Goal: Task Accomplishment & Management: Use online tool/utility

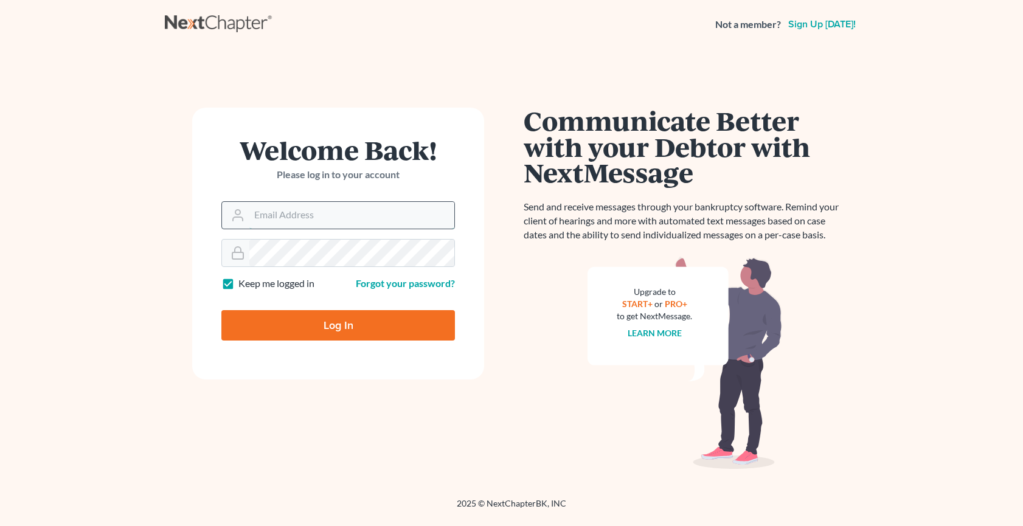
click at [291, 216] on input "Email Address" at bounding box center [351, 215] width 205 height 27
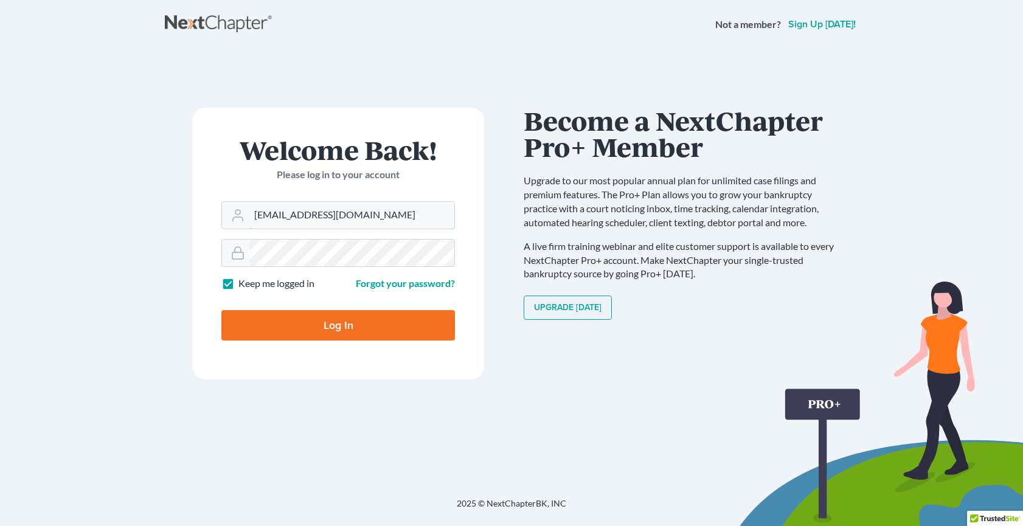
type input "[EMAIL_ADDRESS][DOMAIN_NAME]"
click at [316, 327] on input "Log In" at bounding box center [338, 325] width 234 height 30
type input "Thinking..."
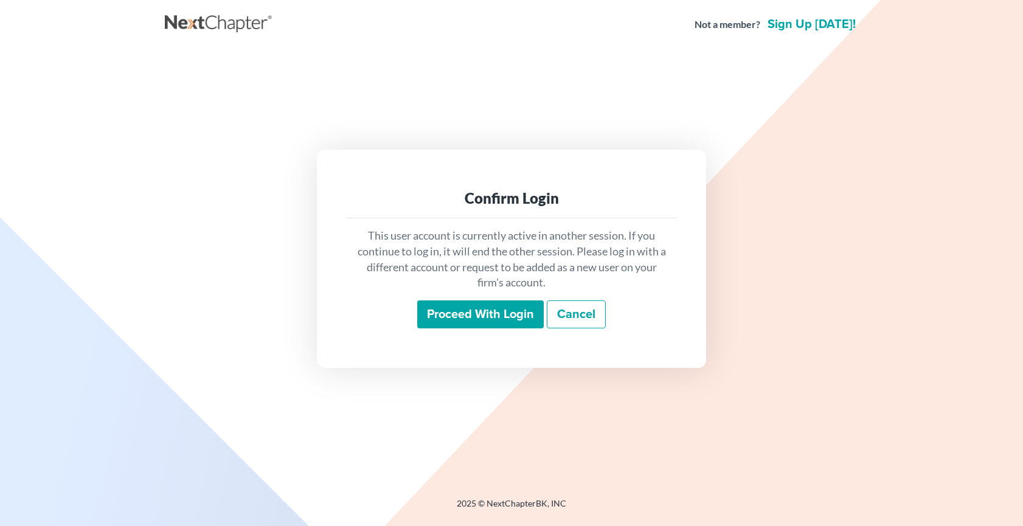
click at [435, 314] on input "Proceed with login" at bounding box center [480, 314] width 126 height 28
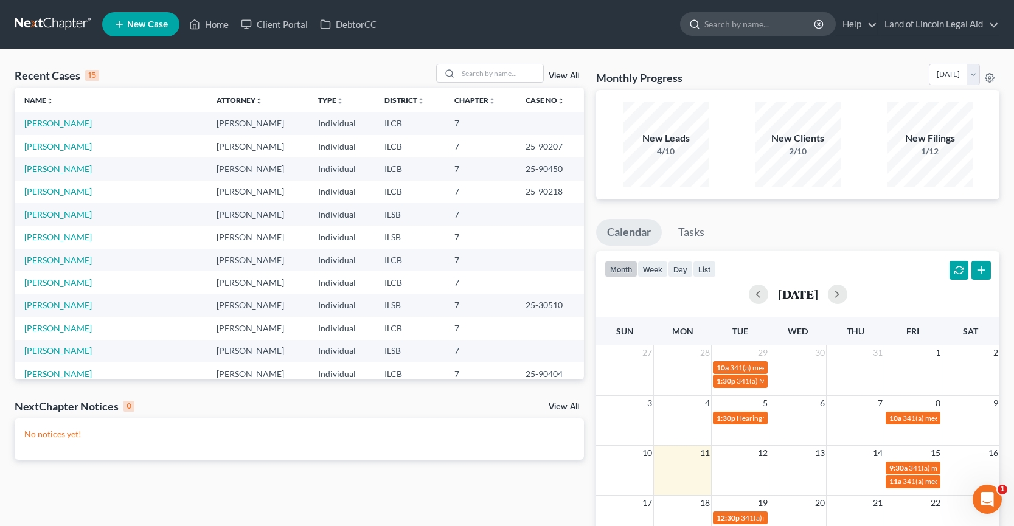
click at [721, 24] on input "search" at bounding box center [759, 24] width 111 height 23
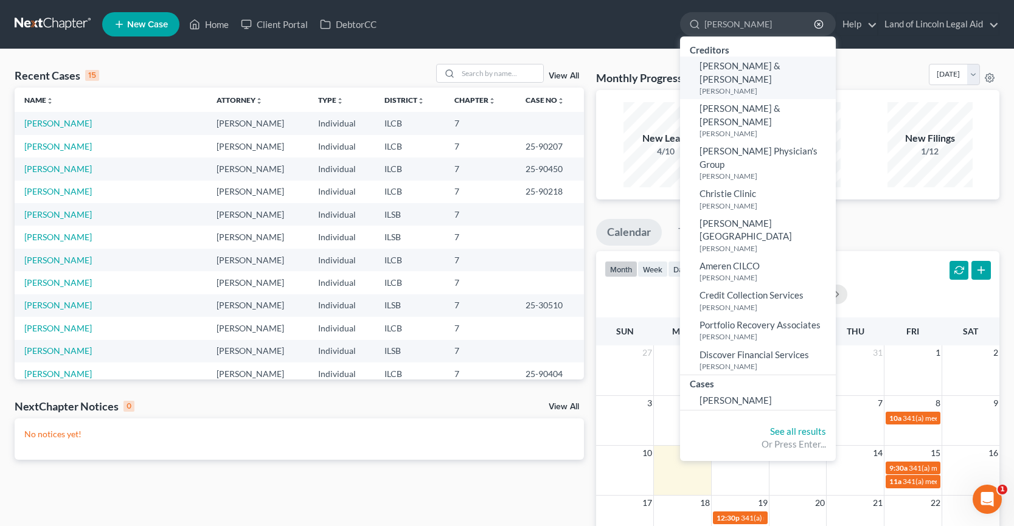
type input "[PERSON_NAME]"
click at [730, 69] on span "[PERSON_NAME] & [PERSON_NAME]" at bounding box center [739, 72] width 81 height 24
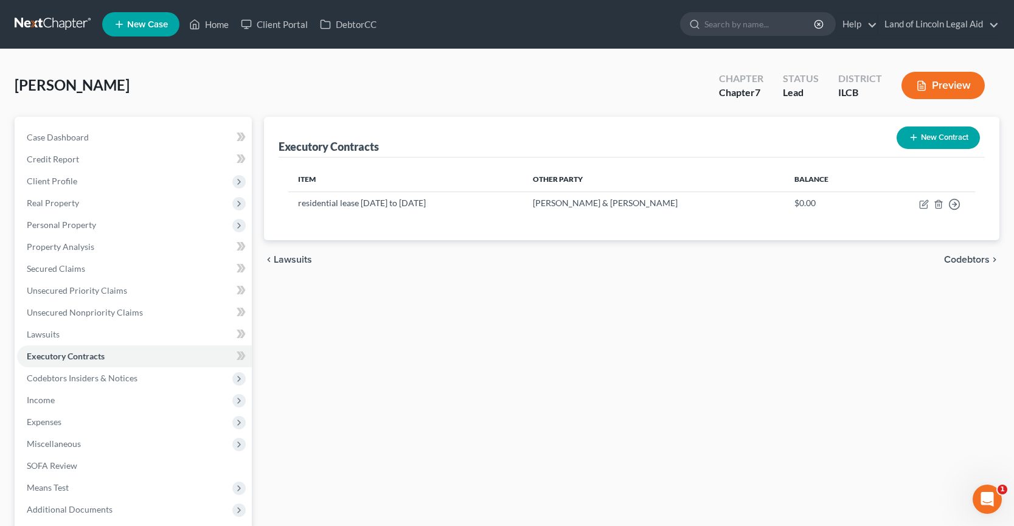
scroll to position [61, 0]
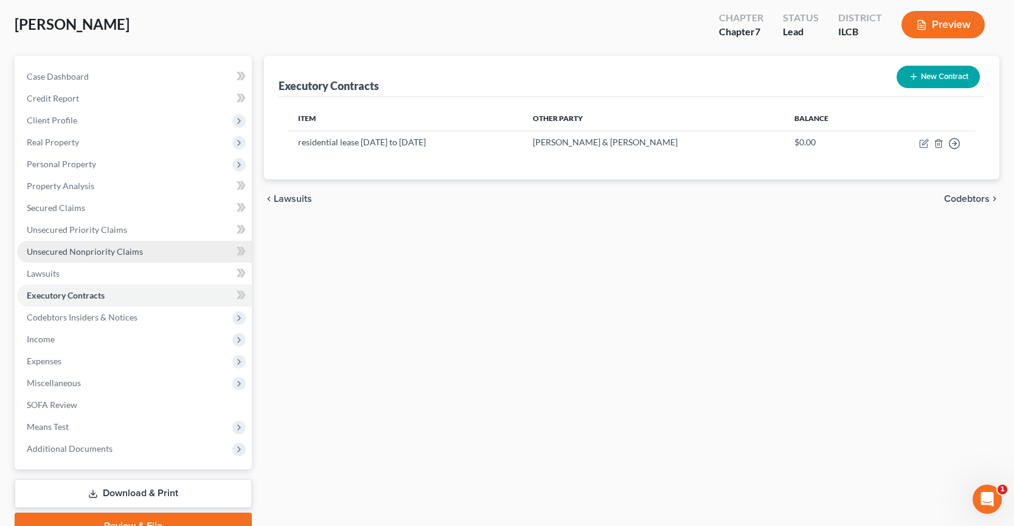
click at [72, 249] on span "Unsecured Nonpriority Claims" at bounding box center [85, 251] width 116 height 10
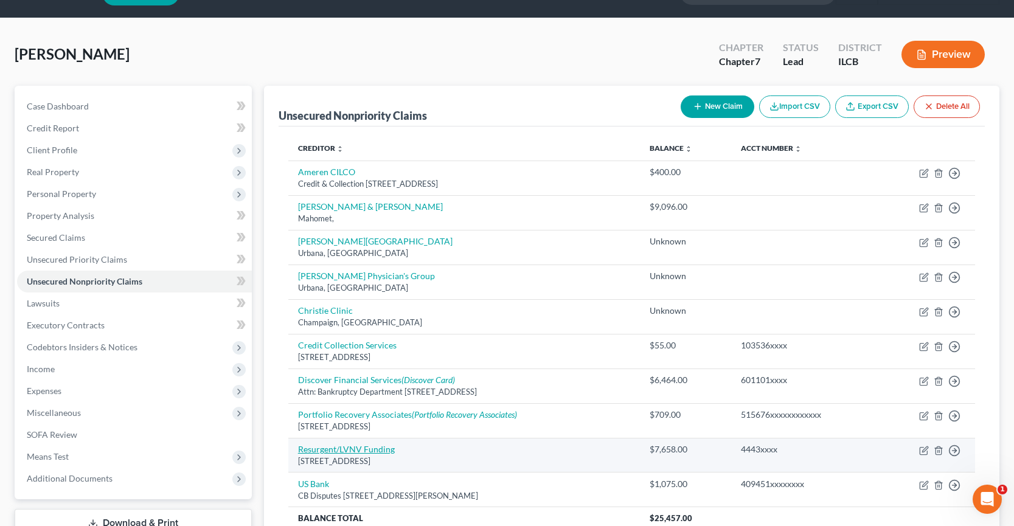
scroll to position [22, 0]
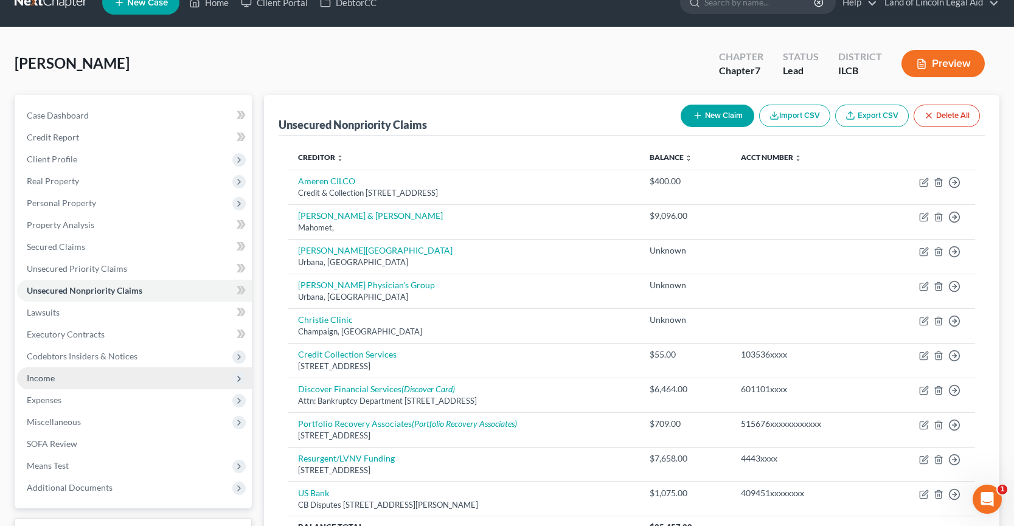
click at [79, 384] on span "Income" at bounding box center [134, 378] width 235 height 22
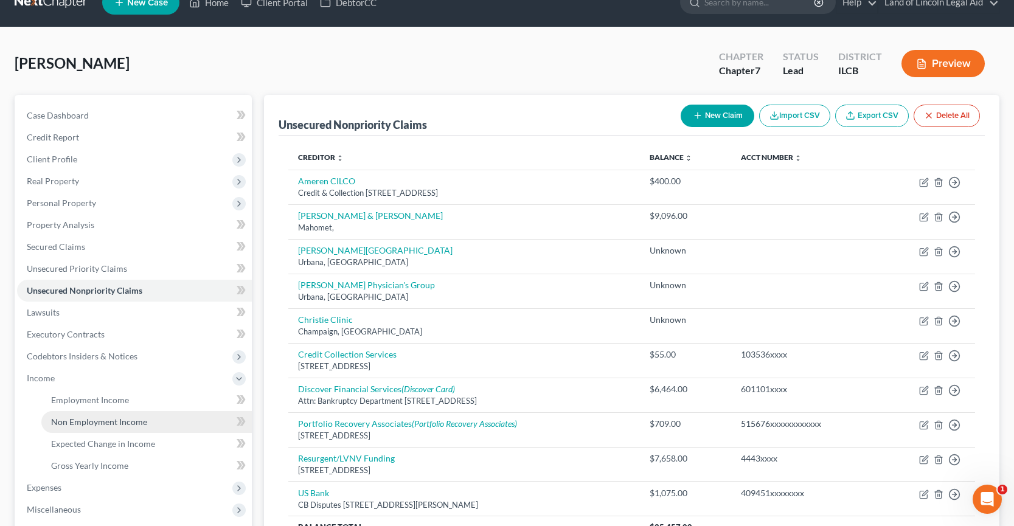
click at [87, 424] on span "Non Employment Income" at bounding box center [99, 422] width 96 height 10
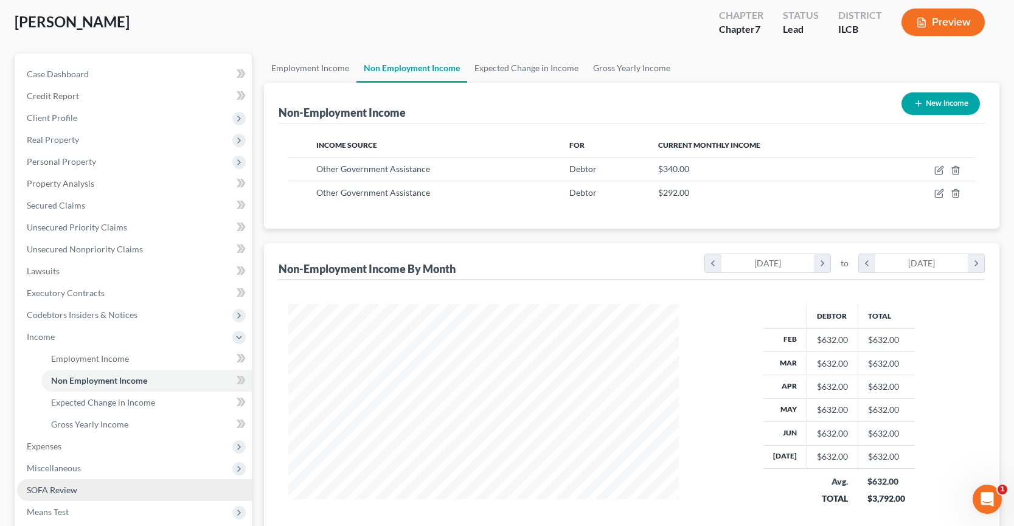
scroll to position [61, 0]
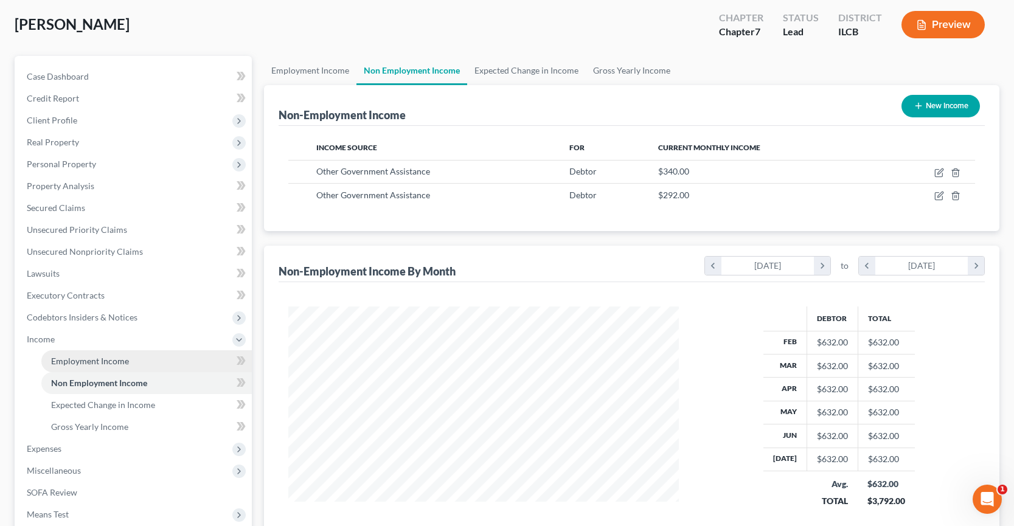
click at [100, 362] on span "Employment Income" at bounding box center [90, 361] width 78 height 10
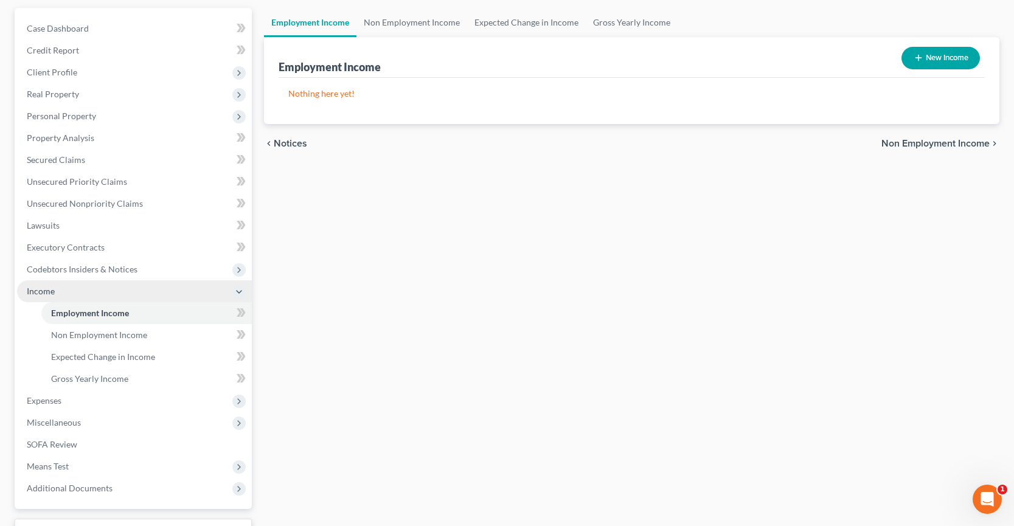
scroll to position [122, 0]
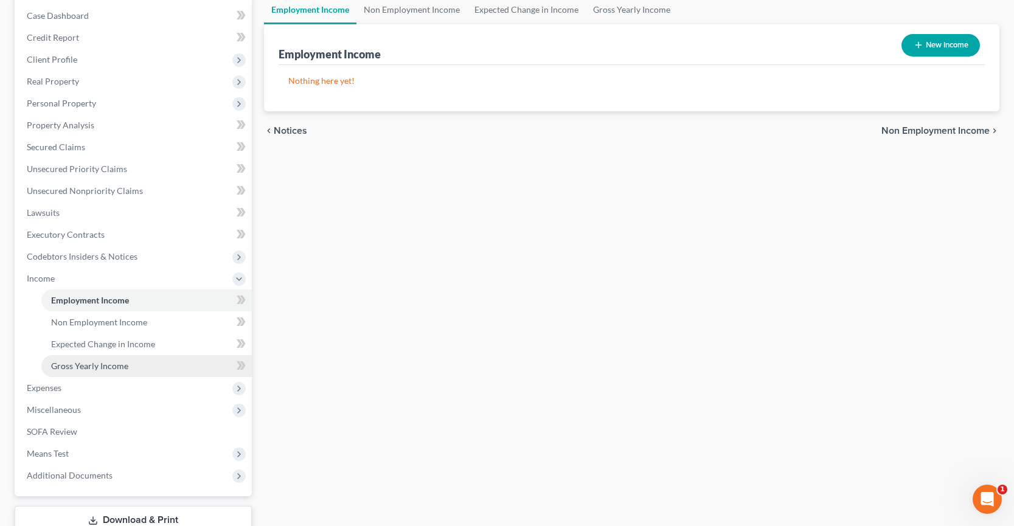
click at [131, 365] on link "Gross Yearly Income" at bounding box center [146, 366] width 210 height 22
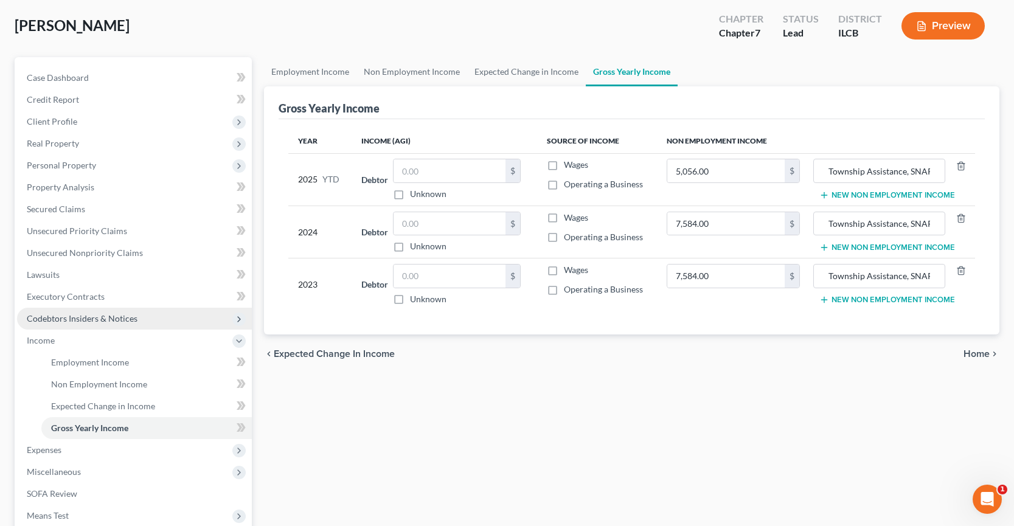
scroll to position [61, 0]
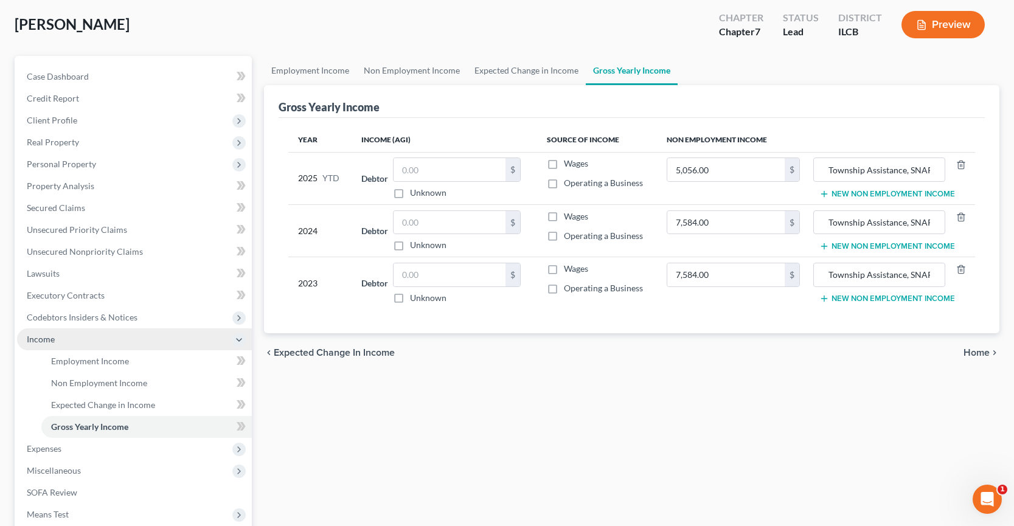
click at [240, 339] on icon at bounding box center [239, 340] width 10 height 10
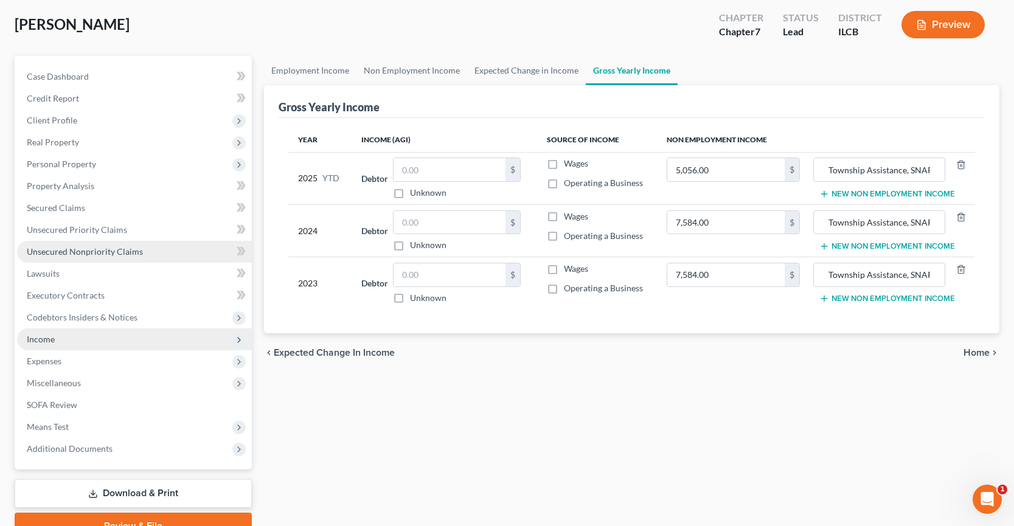
click at [174, 254] on link "Unsecured Nonpriority Claims" at bounding box center [134, 252] width 235 height 22
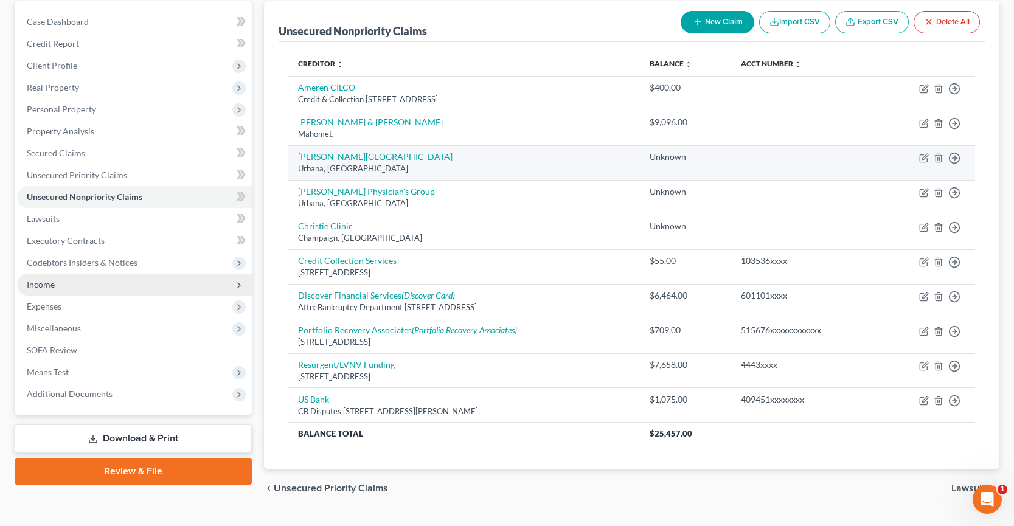
scroll to position [144, 0]
